Goal: Entertainment & Leisure: Browse casually

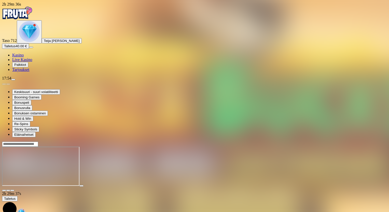
click at [4, 191] on span "close icon" at bounding box center [4, 191] width 0 height 0
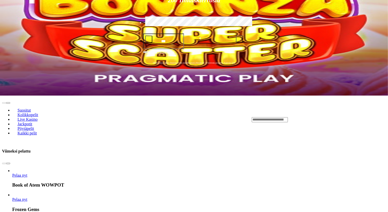
scroll to position [178, 0]
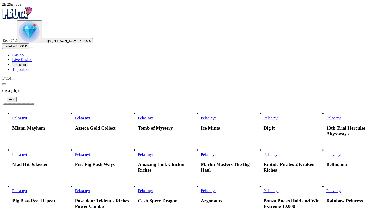
click at [341, 116] on span "Pelaa nyt" at bounding box center [333, 118] width 15 height 4
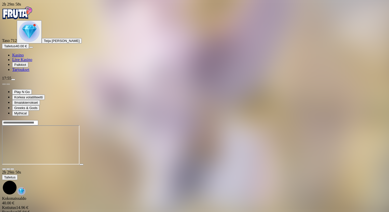
click at [12, 169] on span "fullscreen icon" at bounding box center [12, 169] width 0 height 0
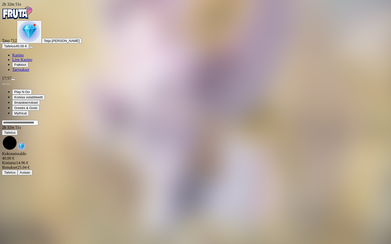
click at [2, 43] on span "close icon" at bounding box center [2, 43] width 0 height 0
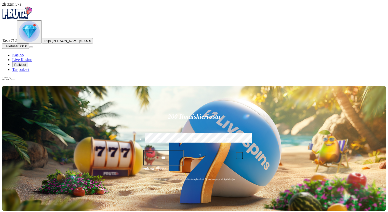
scroll to position [199, 0]
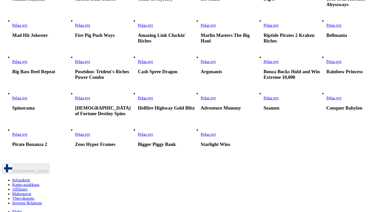
scroll to position [118, 0]
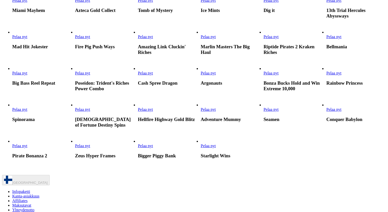
click at [153, 74] on span "Pelaa nyt" at bounding box center [145, 73] width 15 height 4
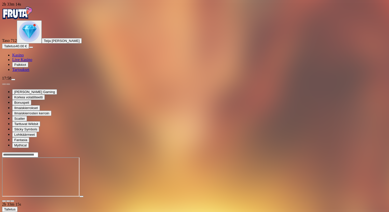
click at [12, 201] on span "fullscreen icon" at bounding box center [12, 201] width 0 height 0
